Goal: Find contact information: Find contact information

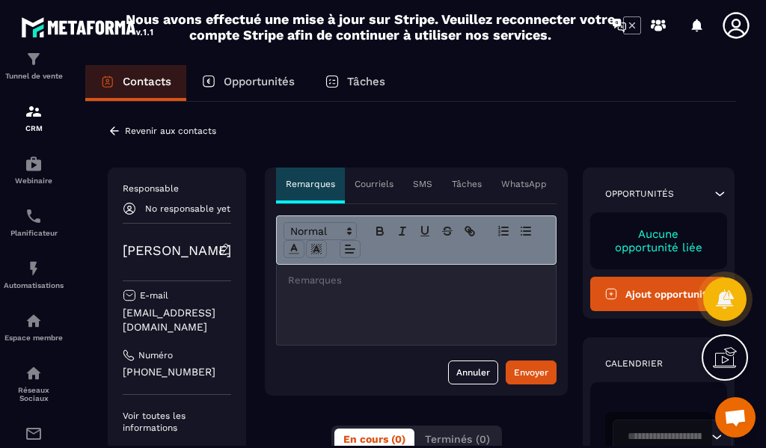
scroll to position [75, 0]
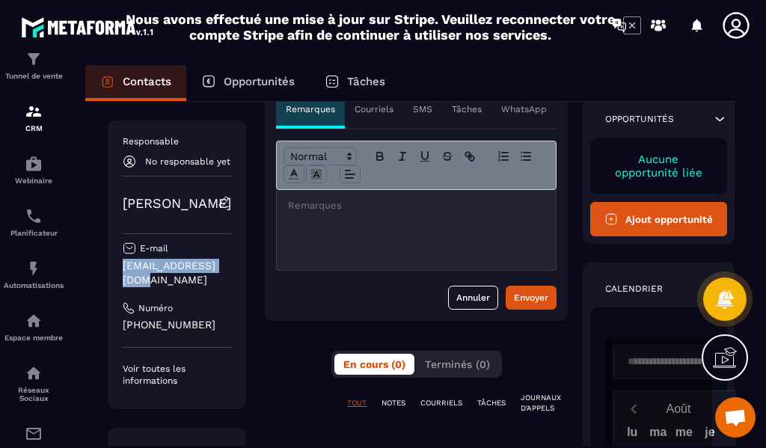
drag, startPoint x: 117, startPoint y: 287, endPoint x: 230, endPoint y: 286, distance: 112.2
click at [230, 286] on div "Responsable No responsable yet [PERSON_NAME] E-mail [EMAIL_ADDRESS][DOMAIN_NAME…" at bounding box center [177, 264] width 138 height 289
copy p "[EMAIL_ADDRESS][DOMAIN_NAME]"
drag, startPoint x: 211, startPoint y: 330, endPoint x: 146, endPoint y: 337, distance: 65.4
click at [146, 332] on p "[PHONE_NUMBER]" at bounding box center [177, 325] width 108 height 14
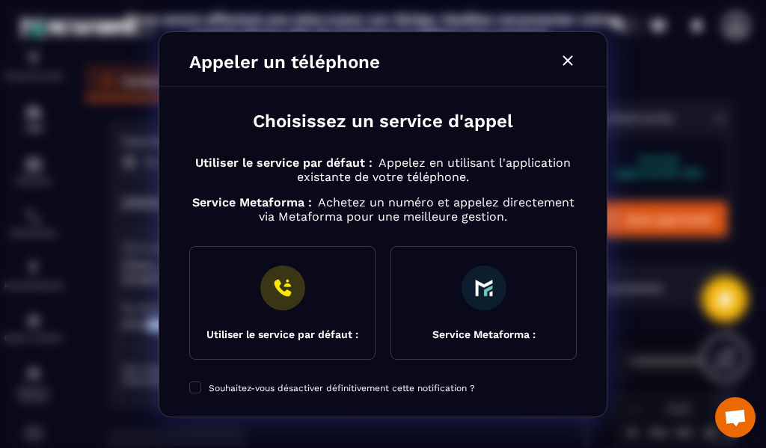
copy p "67849 0649"
drag, startPoint x: 571, startPoint y: 60, endPoint x: 502, endPoint y: 98, distance: 78.7
click at [571, 60] on icon "Modal window" at bounding box center [568, 61] width 18 height 18
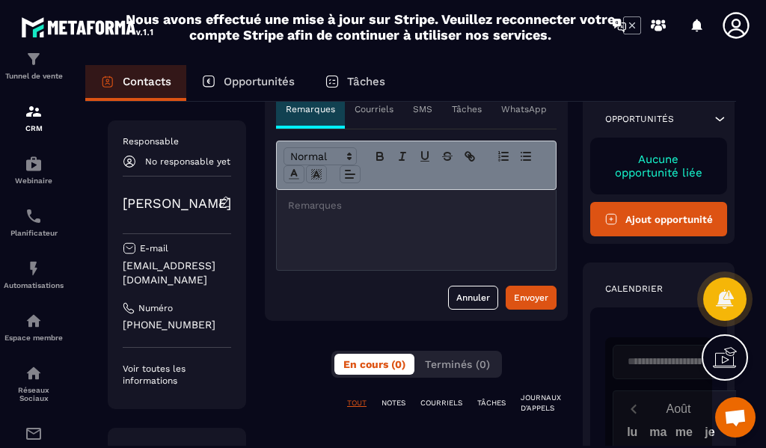
click at [146, 82] on p "Contacts" at bounding box center [147, 81] width 49 height 13
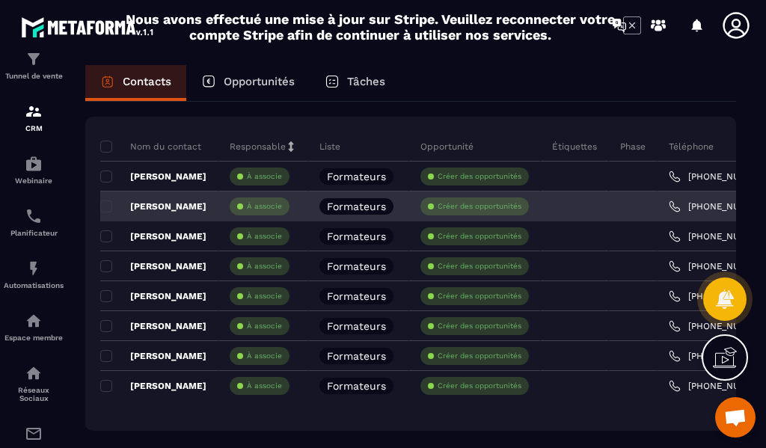
scroll to position [189, 0]
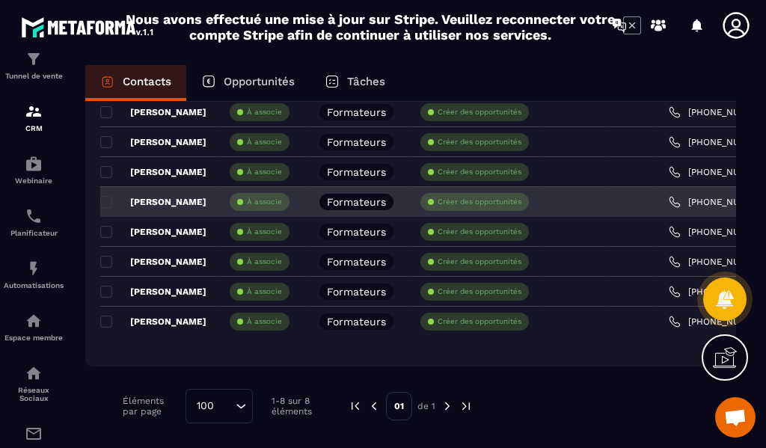
click at [261, 201] on p "À associe" at bounding box center [264, 202] width 35 height 10
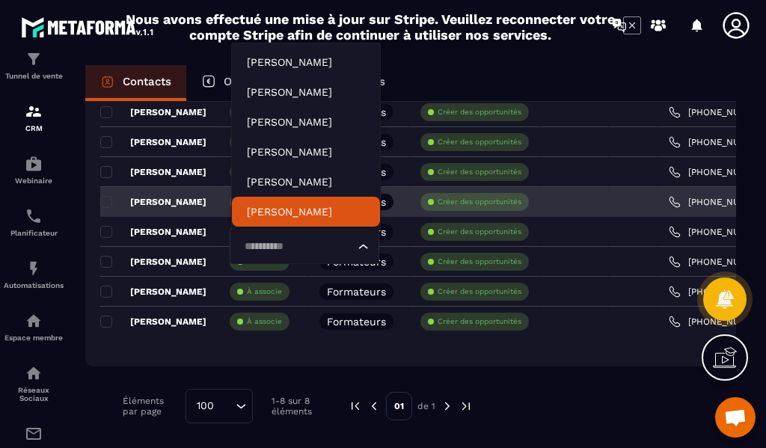
click at [173, 201] on p "[PERSON_NAME]" at bounding box center [153, 202] width 106 height 12
